Goal: Task Accomplishment & Management: Manage account settings

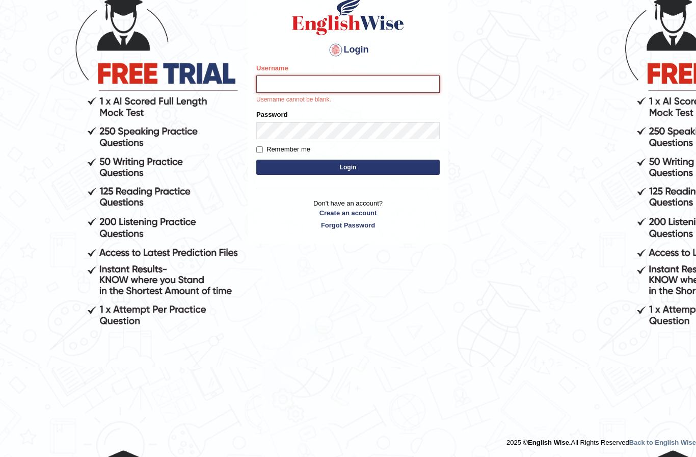
click at [342, 89] on input "Username" at bounding box center [347, 83] width 183 height 17
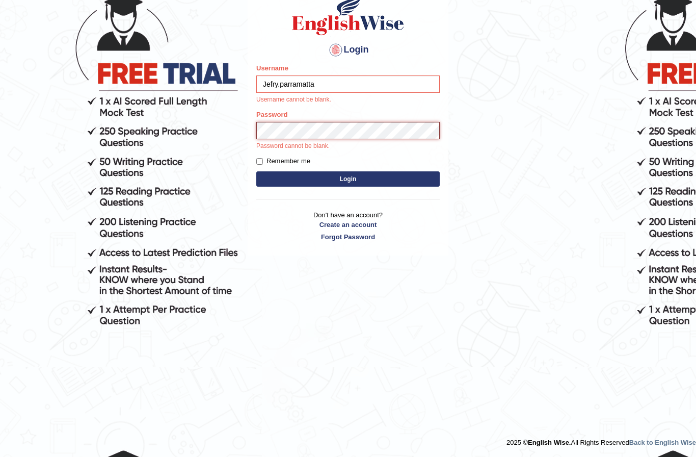
type input "Jefry.parramatta"
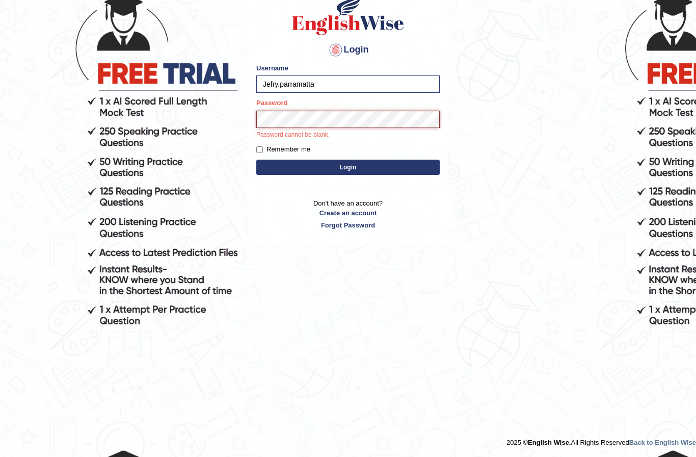
click at [348, 167] on button "Login" at bounding box center [347, 167] width 183 height 15
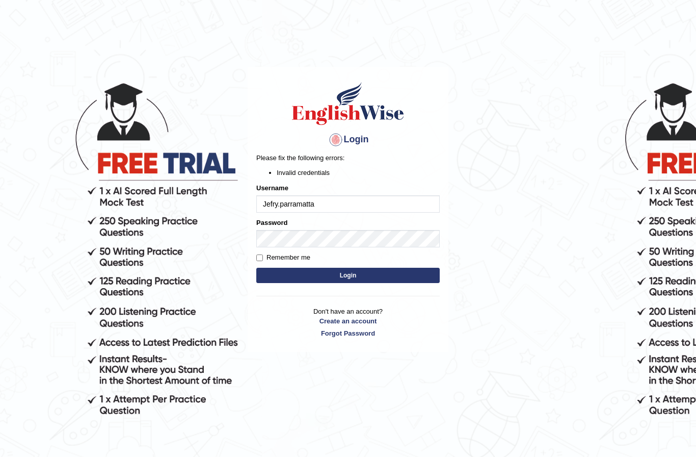
click at [361, 212] on input "Jefry.parramatta" at bounding box center [347, 203] width 183 height 17
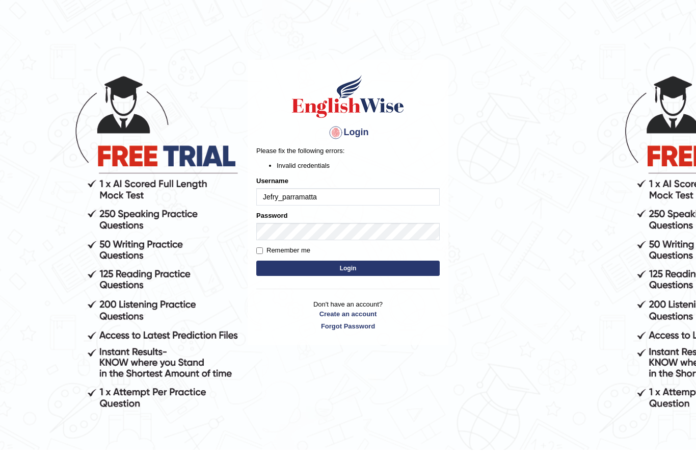
type input "Jefry_parramatta"
click at [348, 268] on button "Login" at bounding box center [347, 275] width 183 height 15
